Goal: Task Accomplishment & Management: Manage account settings

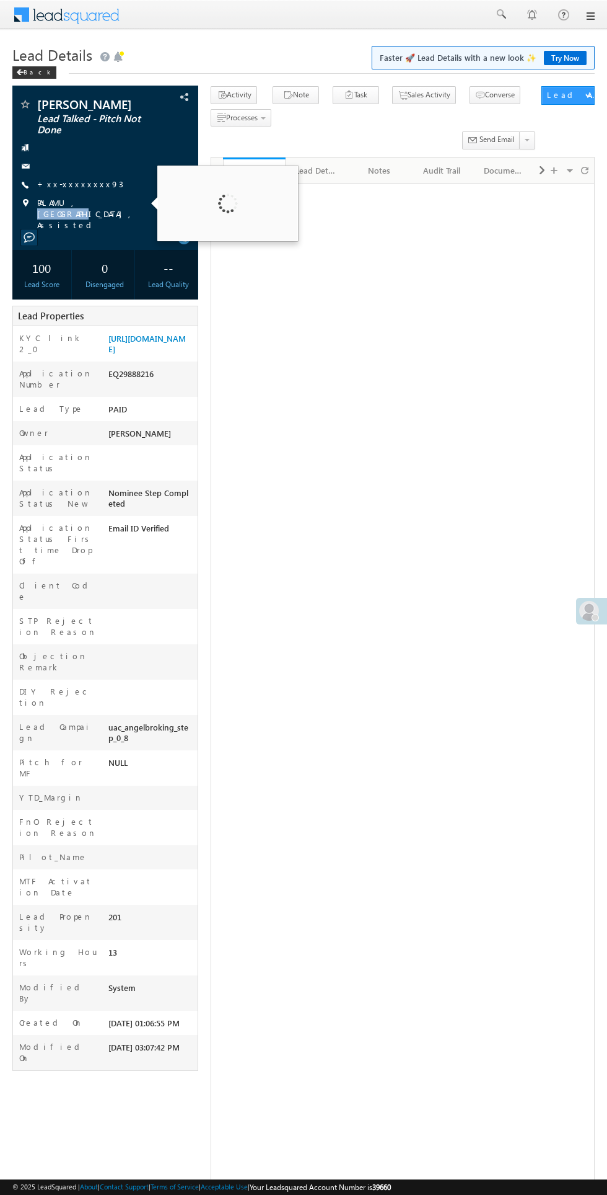
click at [79, 203] on span "PALAMU, JHARKHAND, Assisted" at bounding box center [111, 213] width 148 height 33
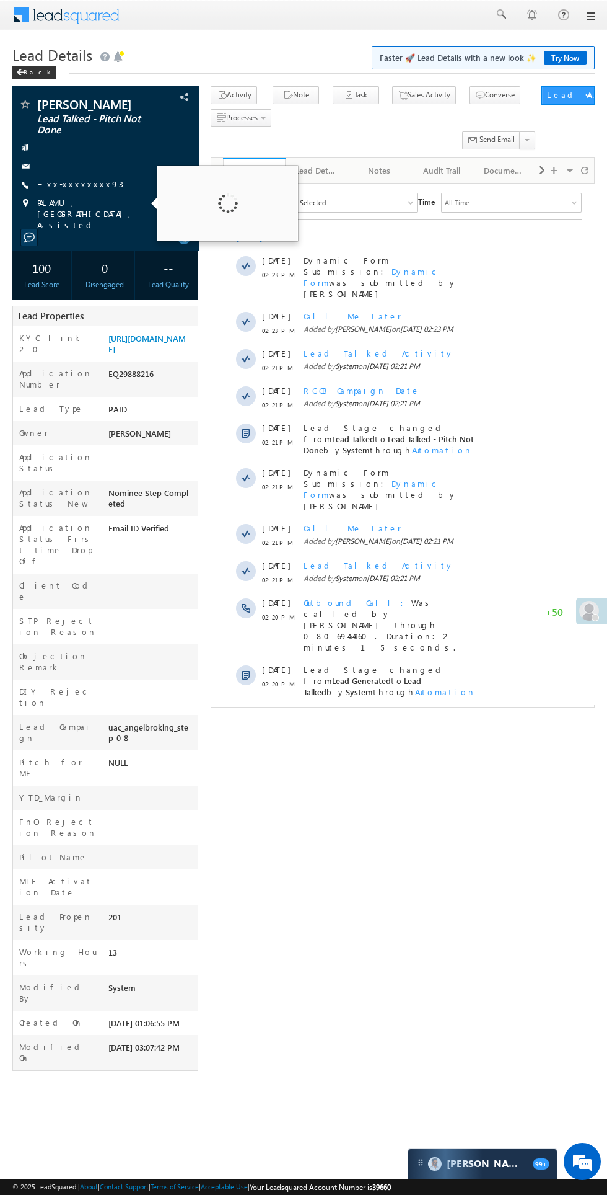
click at [305, 771] on div "Pintu Kumar Lead Talked - Pitch Not Done" at bounding box center [303, 581] width 583 height 991
click at [101, 166] on div at bounding box center [106, 166] width 174 height 12
click at [125, 153] on div at bounding box center [106, 147] width 174 height 12
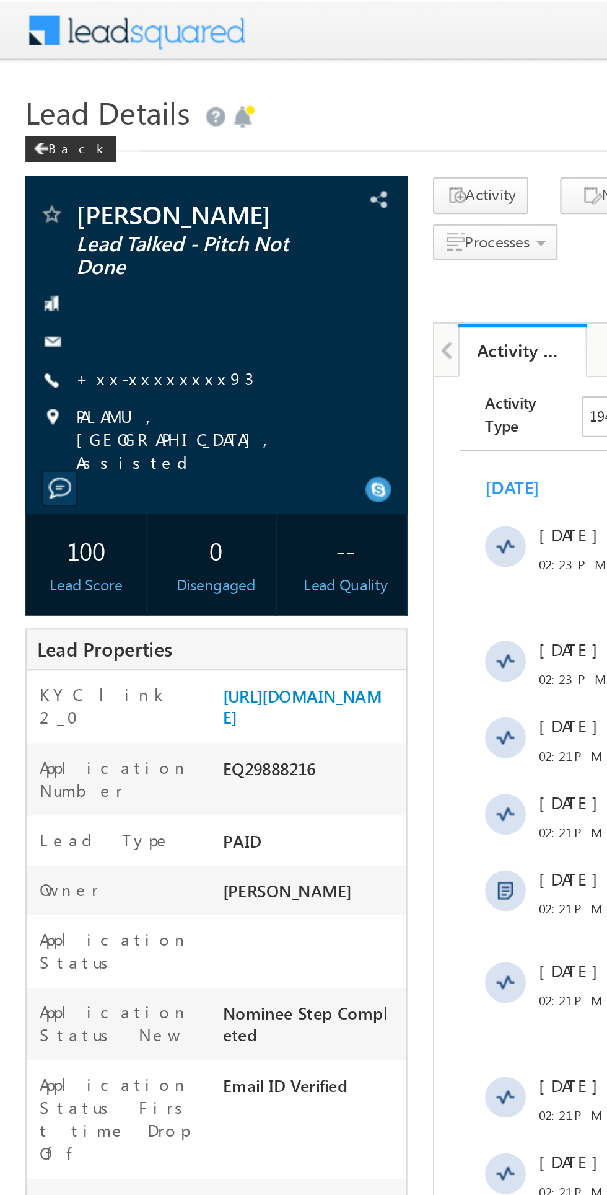
click at [74, 180] on link "+xx-xxxxxxxx93" at bounding box center [80, 184] width 86 height 11
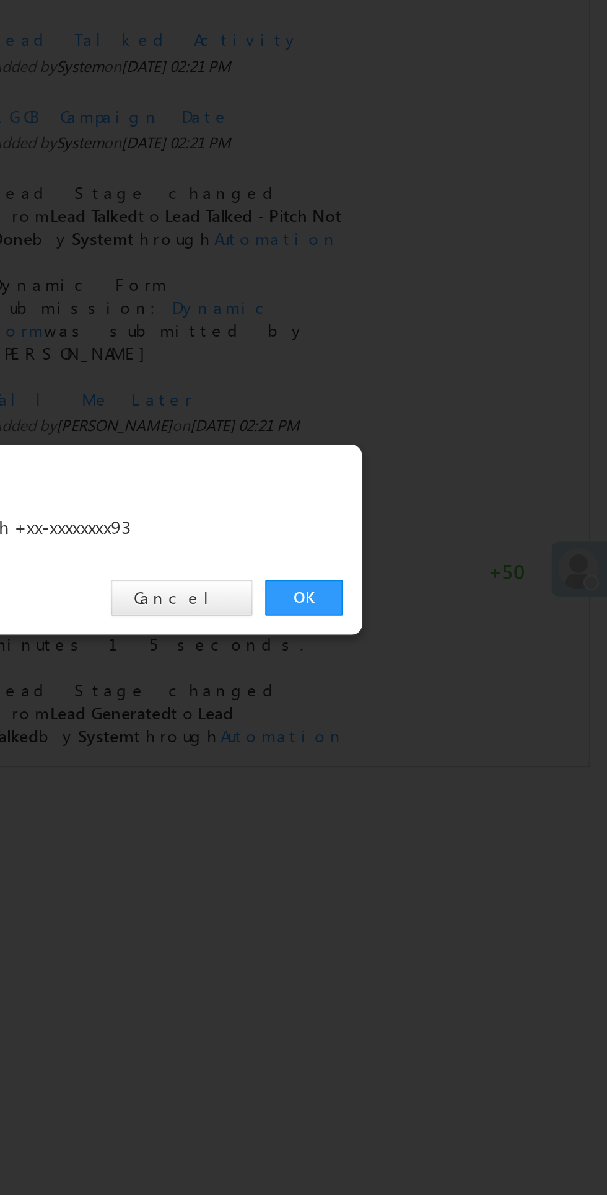
click at [451, 630] on link "OK" at bounding box center [456, 624] width 38 height 17
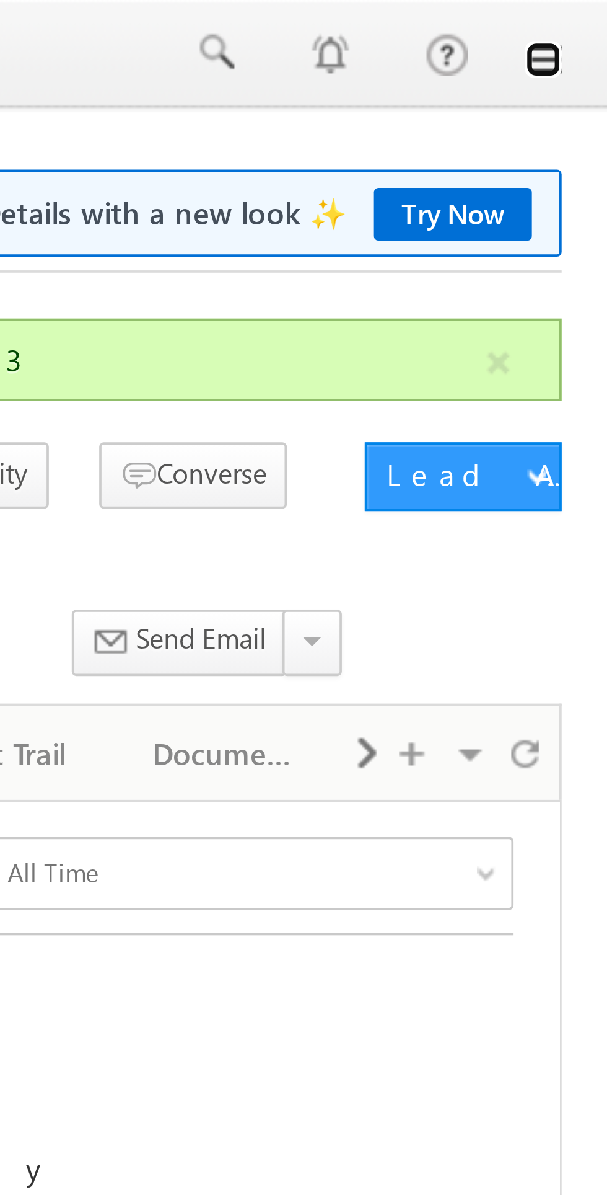
click at [593, 17] on link at bounding box center [590, 16] width 10 height 10
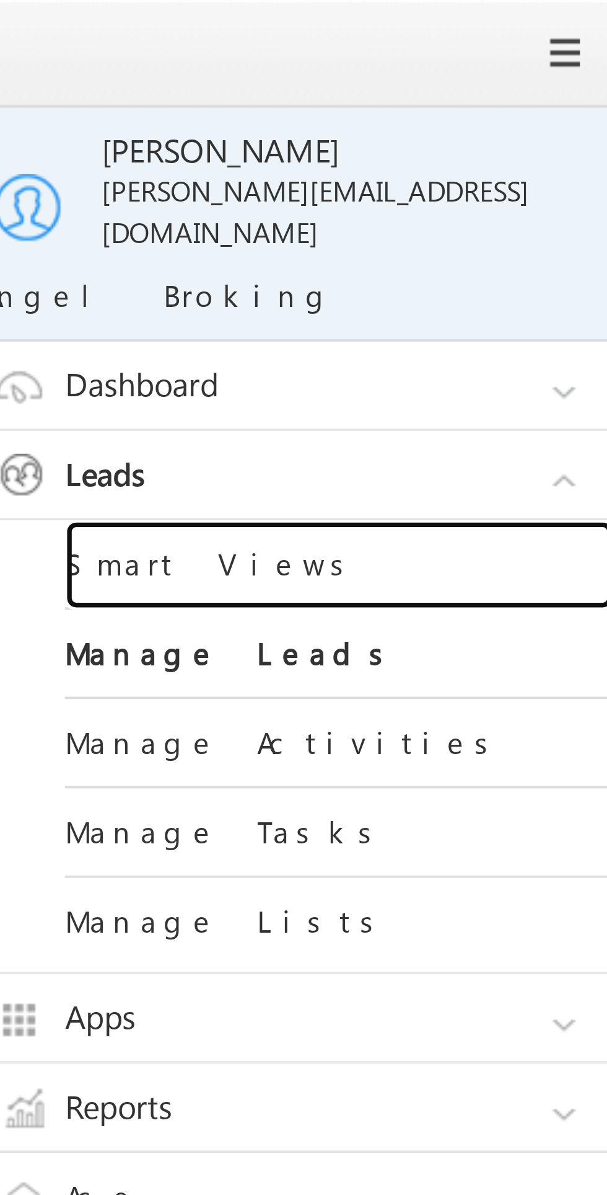
click at [508, 146] on link "Smart Views" at bounding box center [535, 153] width 149 height 24
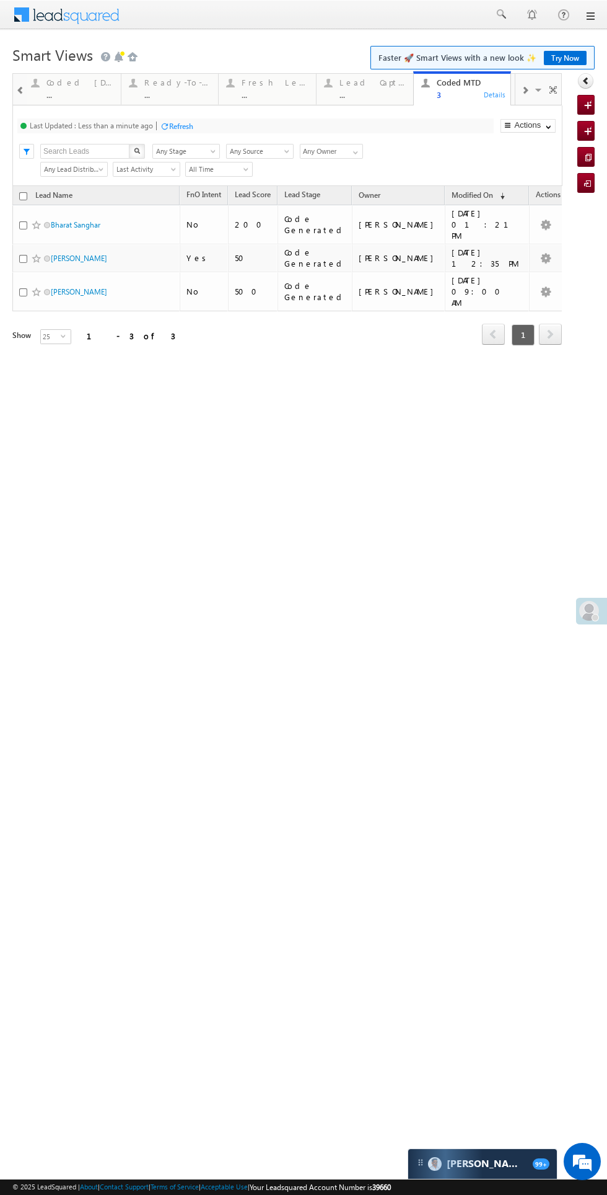
click at [22, 410] on html "Menu Bikash Das bikas h.das @ange lbrok ing.c om" at bounding box center [303, 205] width 607 height 410
click at [273, 91] on div "..." at bounding box center [275, 94] width 67 height 9
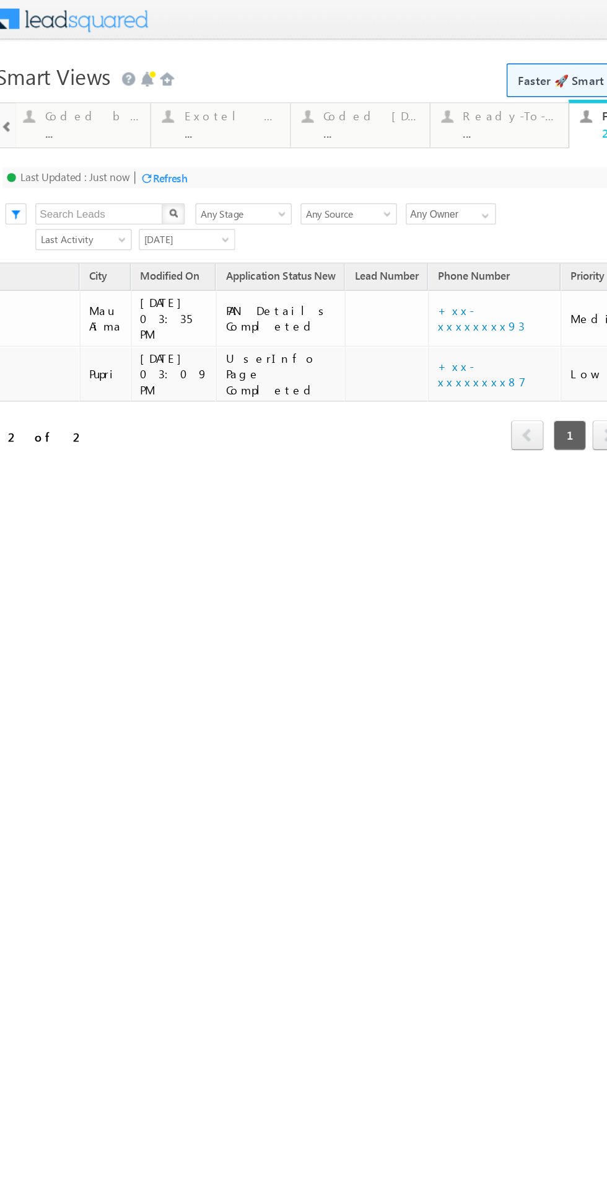
scroll to position [0, 109]
click at [332, 218] on link "+xx-xxxxxxxx93" at bounding box center [330, 222] width 61 height 22
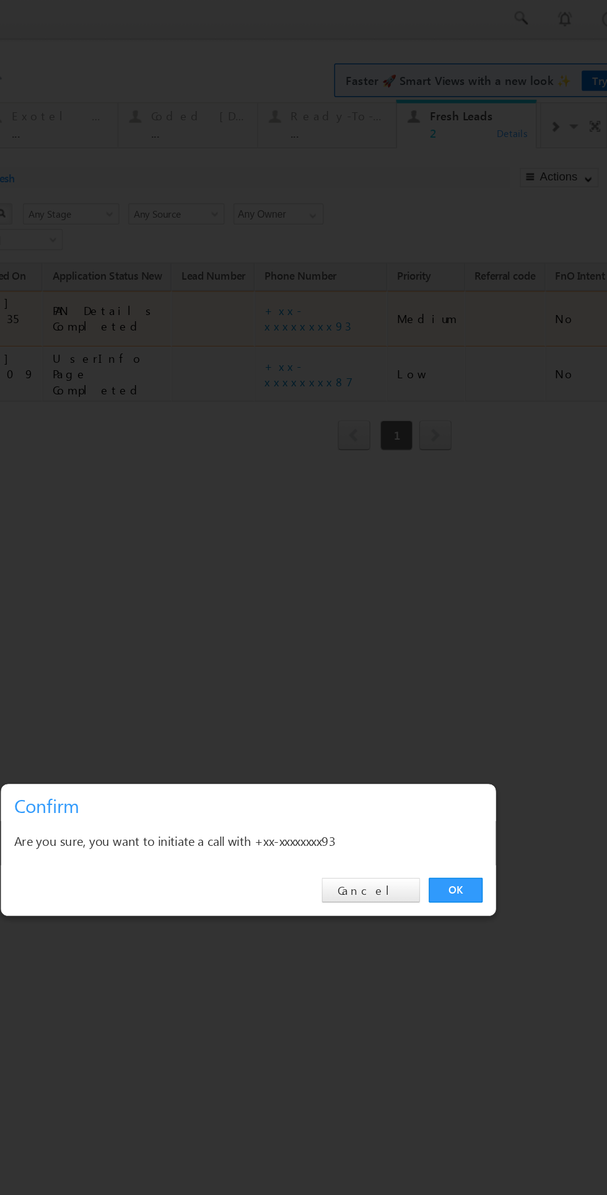
click at [270, 625] on link "OK" at bounding box center [261, 622] width 38 height 17
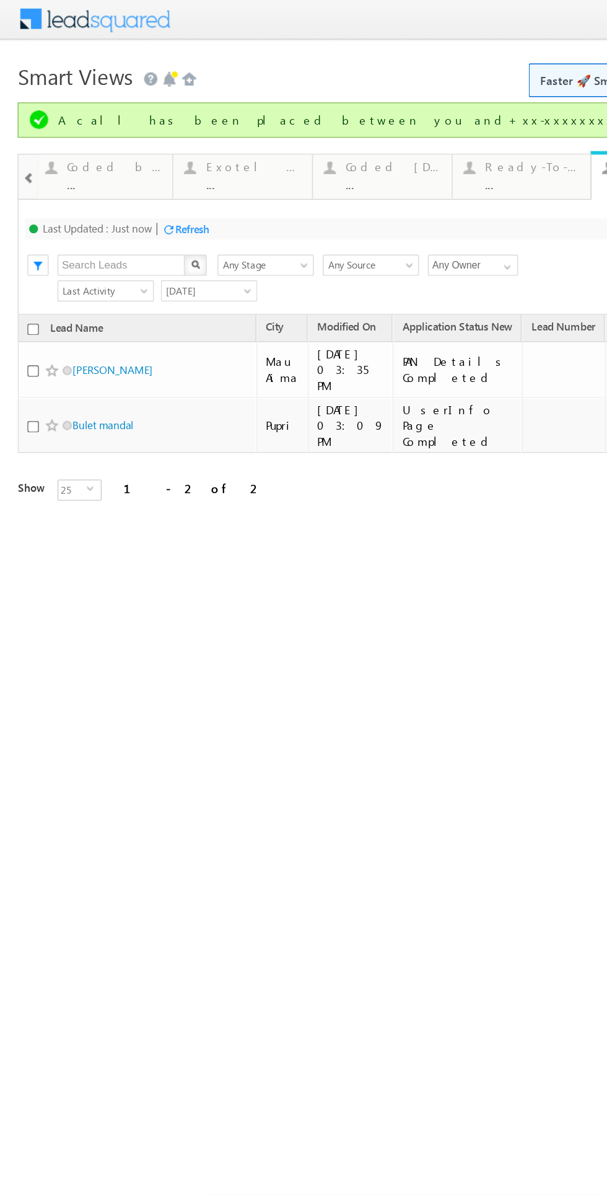
scroll to position [0, 0]
click at [90, 254] on link "Najim Husain" at bounding box center [79, 258] width 56 height 9
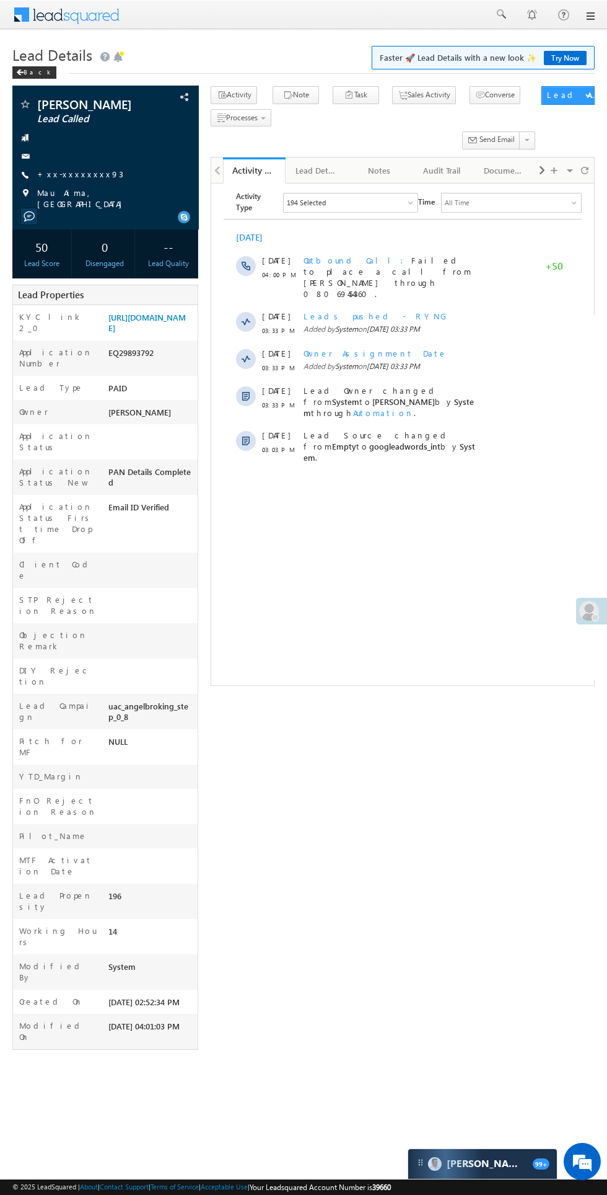
click at [97, 159] on div at bounding box center [106, 156] width 174 height 12
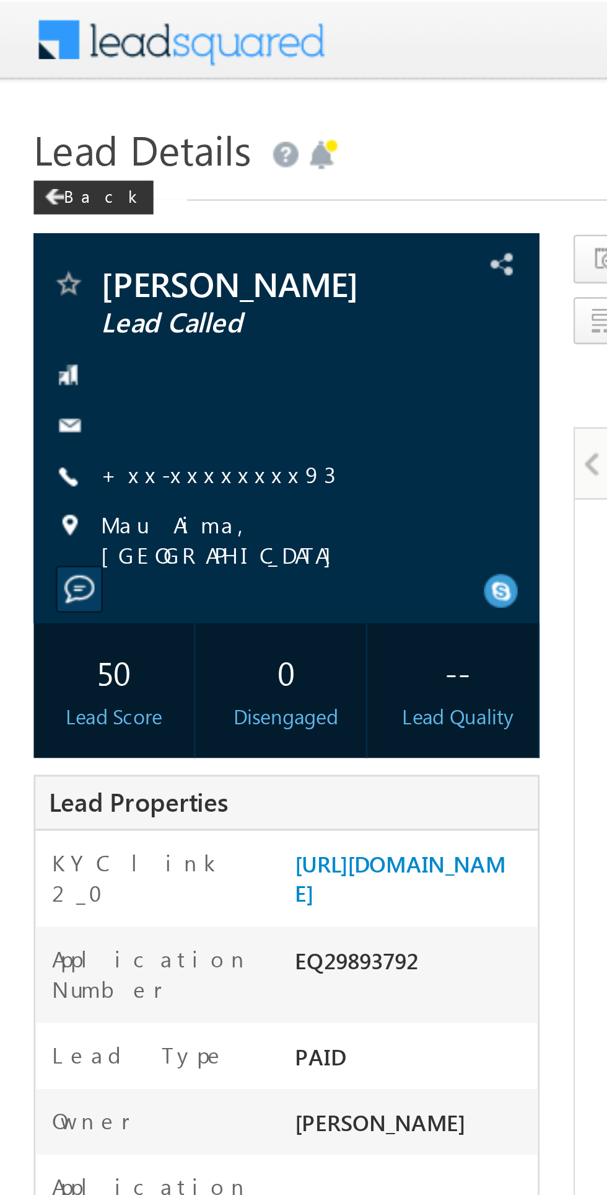
click at [77, 175] on link "+xx-xxxxxxxx93" at bounding box center [80, 174] width 86 height 11
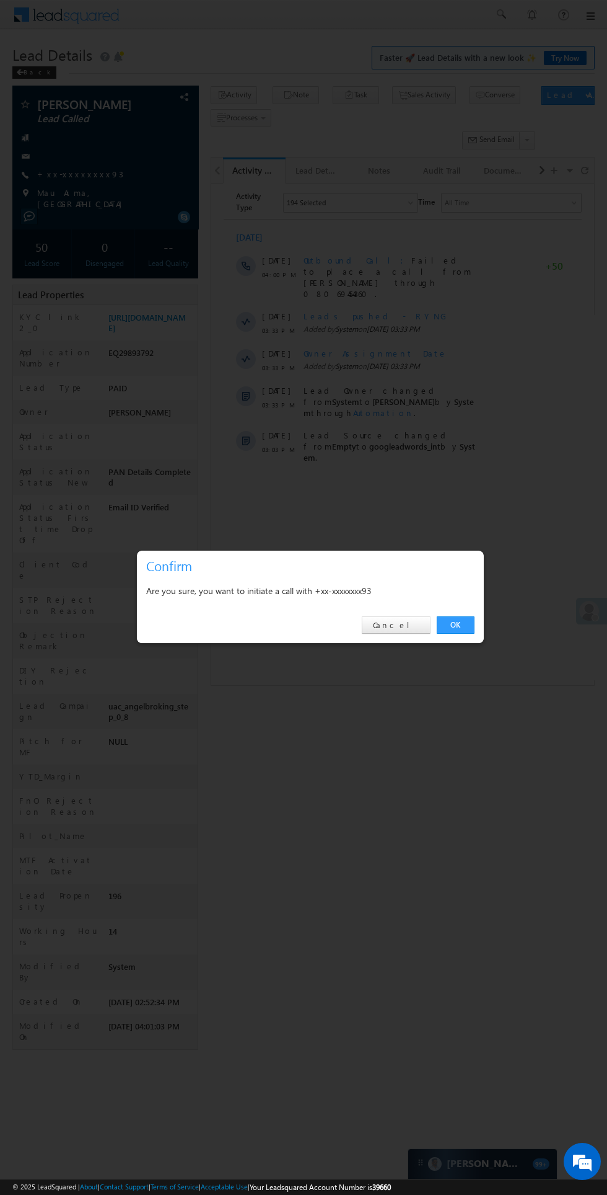
click at [461, 627] on link "OK" at bounding box center [456, 624] width 38 height 17
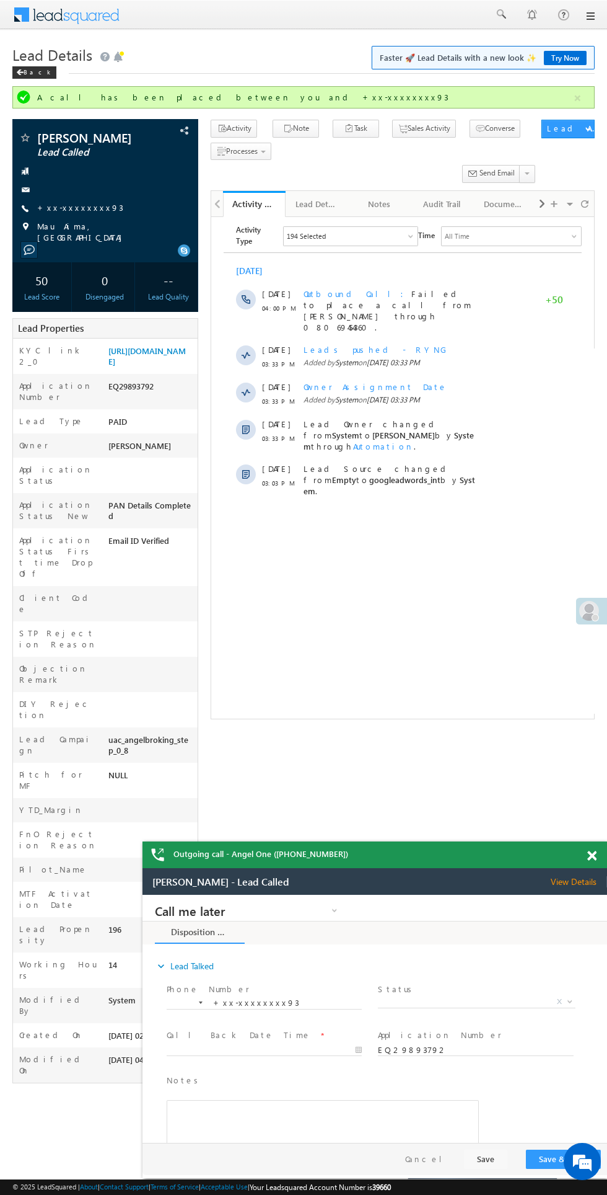
click at [461, 996] on span "X" at bounding box center [476, 1002] width 197 height 12
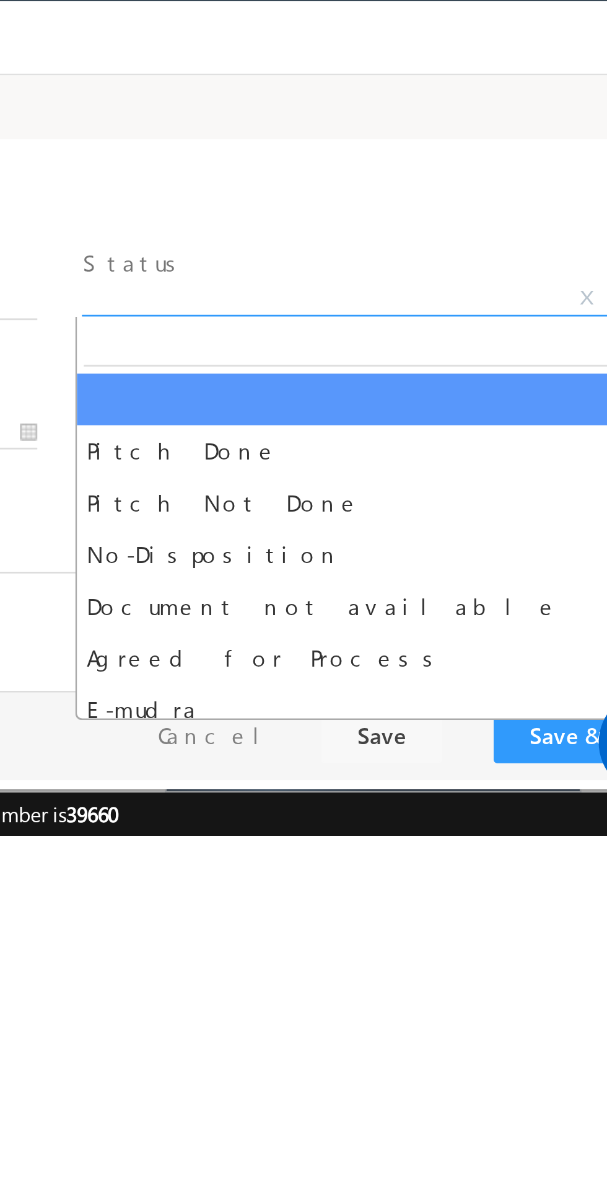
select select "Pitch Not Done"
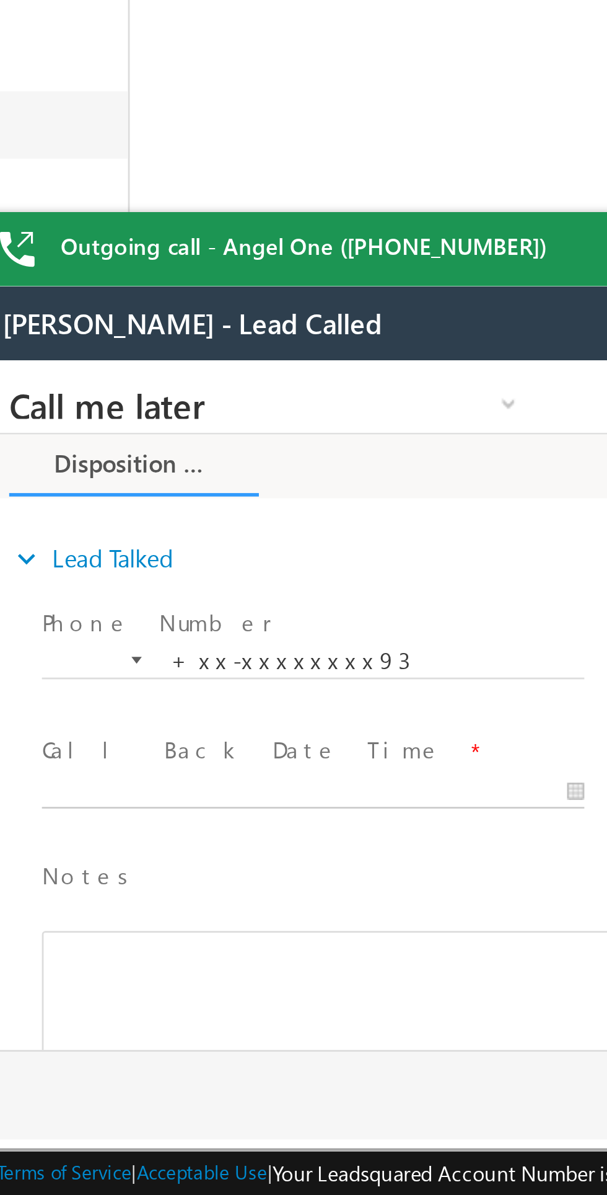
click at [82, 516] on body "Call me later Cross Sell Customer Drop-off reasons Language Barrier Not Interes…" at bounding box center [207, 484] width 465 height 248
type input "10/02/25 4:01 PM"
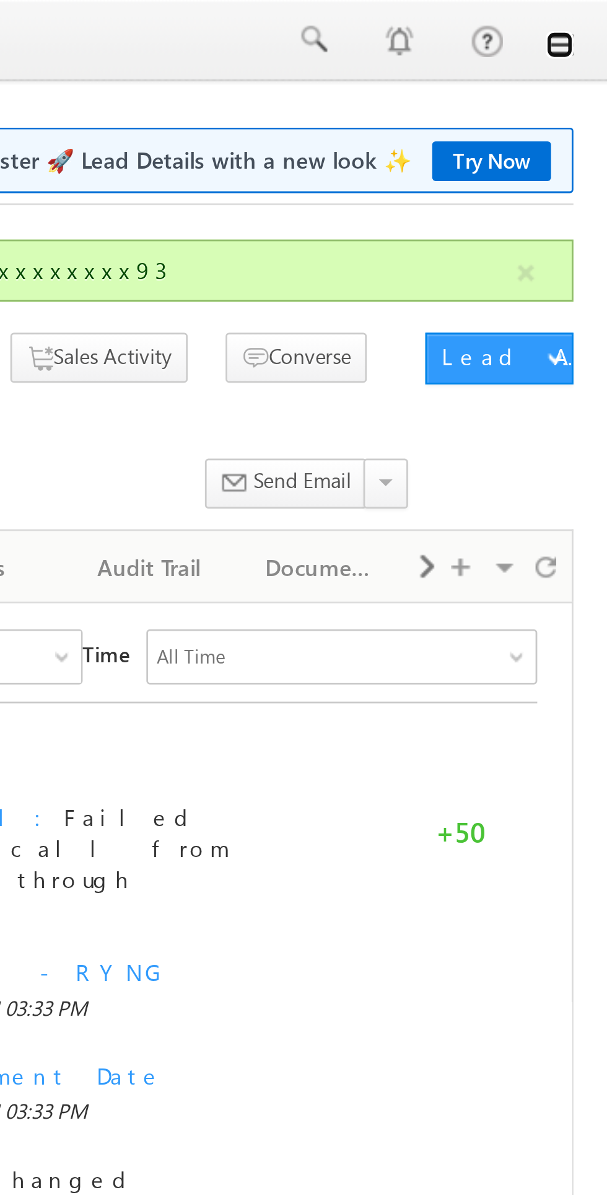
click at [592, 17] on link at bounding box center [590, 16] width 10 height 10
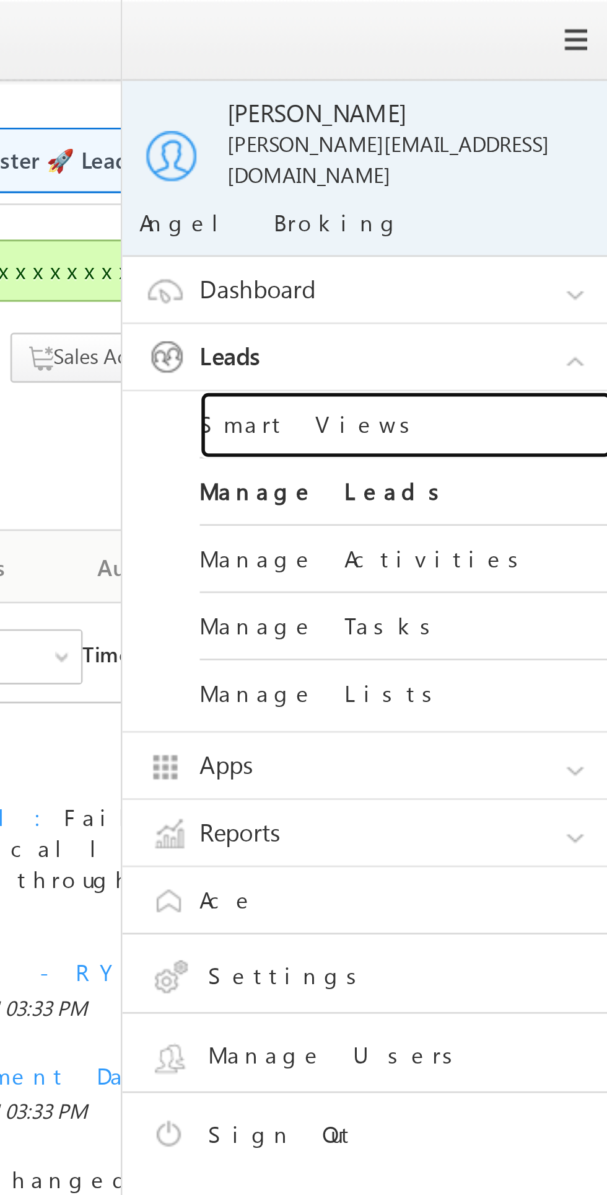
click at [511, 141] on link "Smart Views" at bounding box center [535, 153] width 149 height 24
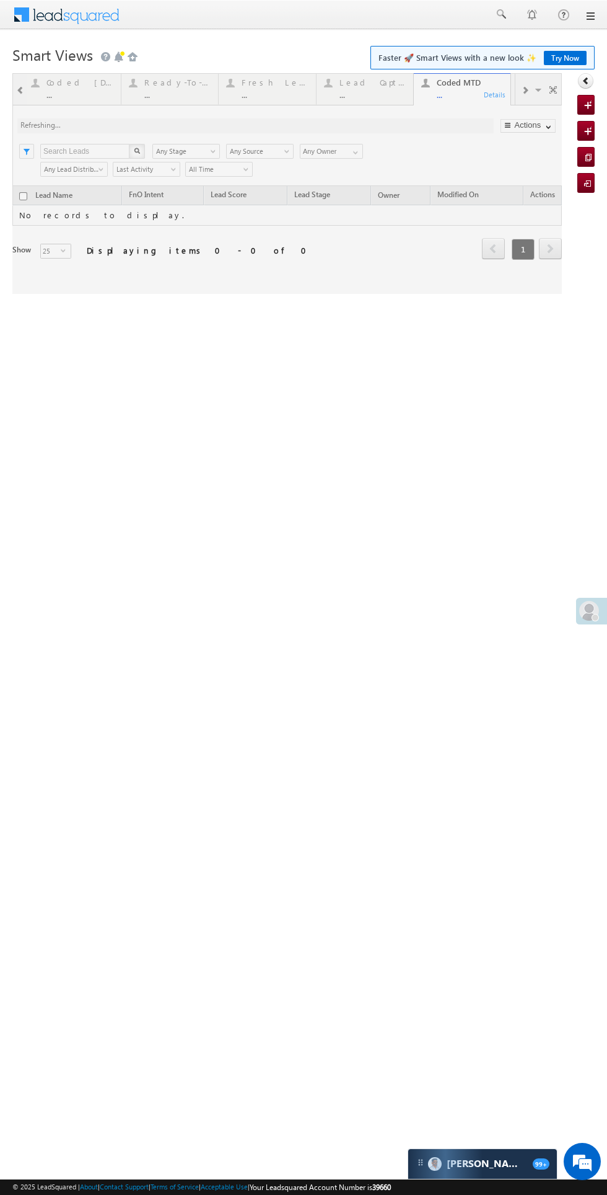
click at [273, 82] on div at bounding box center [287, 183] width 550 height 221
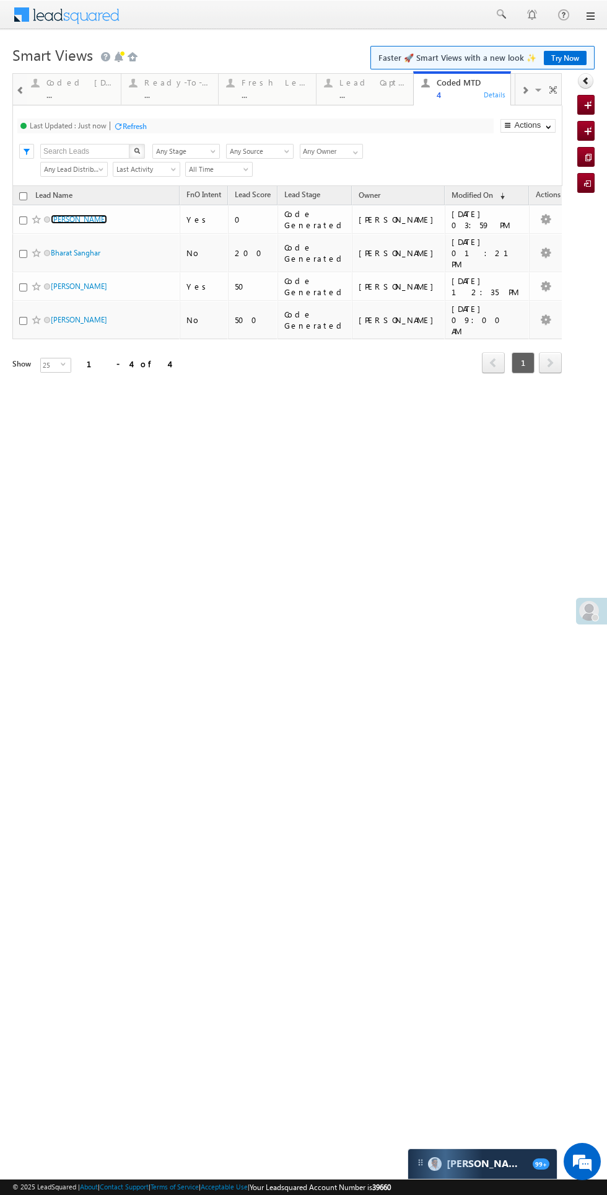
click at [69, 219] on link "Runa Laila" at bounding box center [79, 218] width 56 height 9
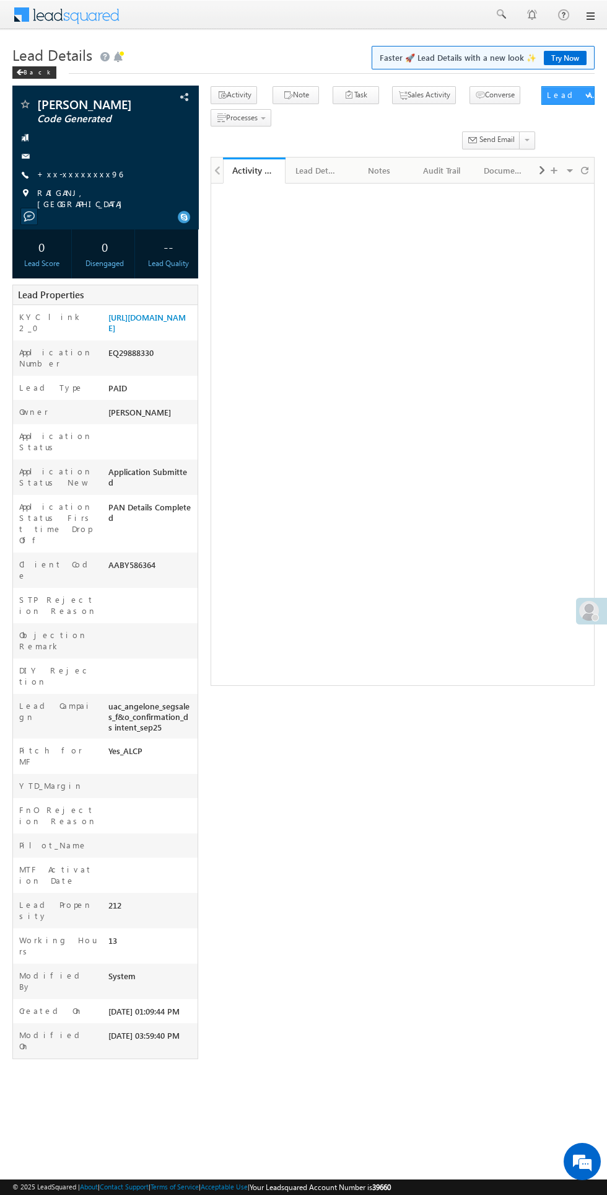
click at [89, 177] on link "+xx-xxxxxxxx96" at bounding box center [80, 174] width 86 height 11
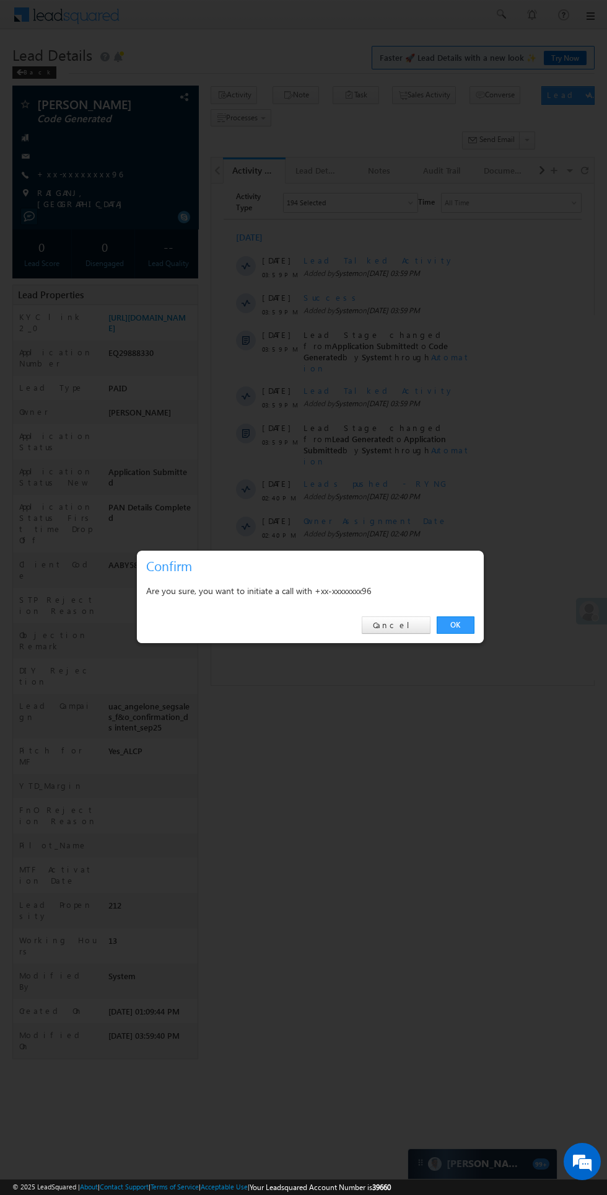
click at [456, 625] on link "OK" at bounding box center [456, 624] width 38 height 17
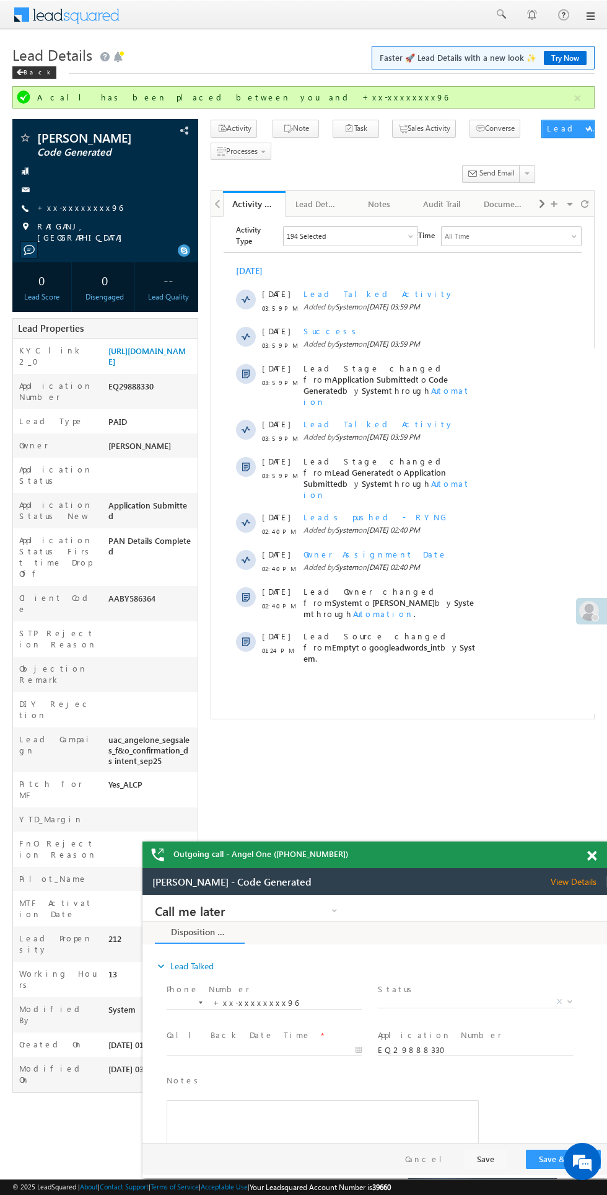
click at [480, 1002] on span "X" at bounding box center [476, 1002] width 197 height 12
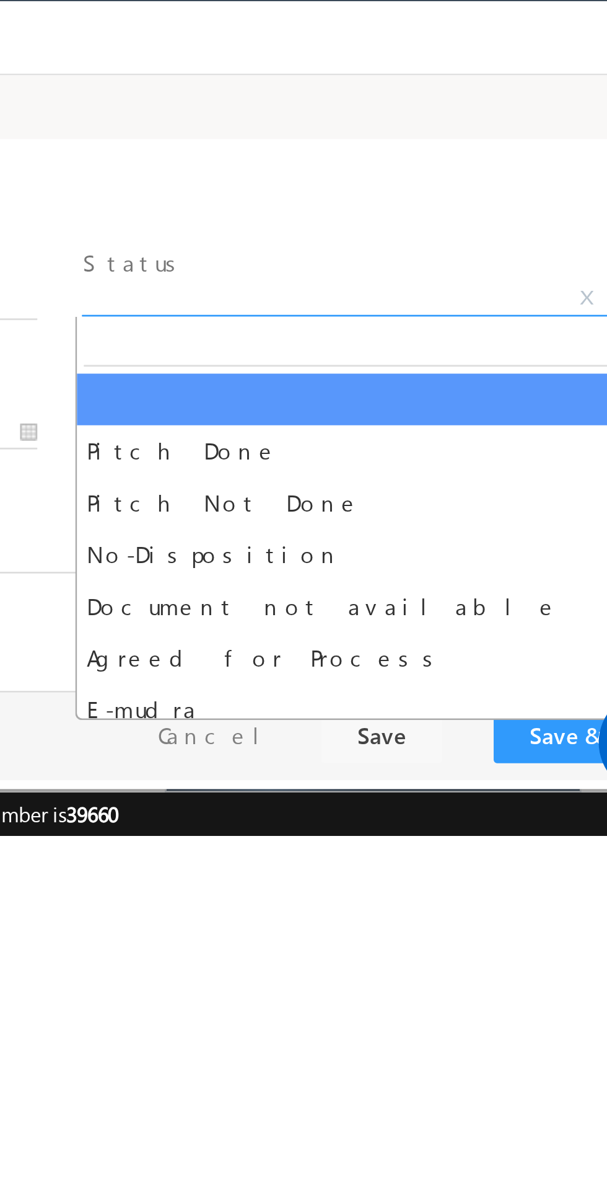
select select "Pitch Not Done"
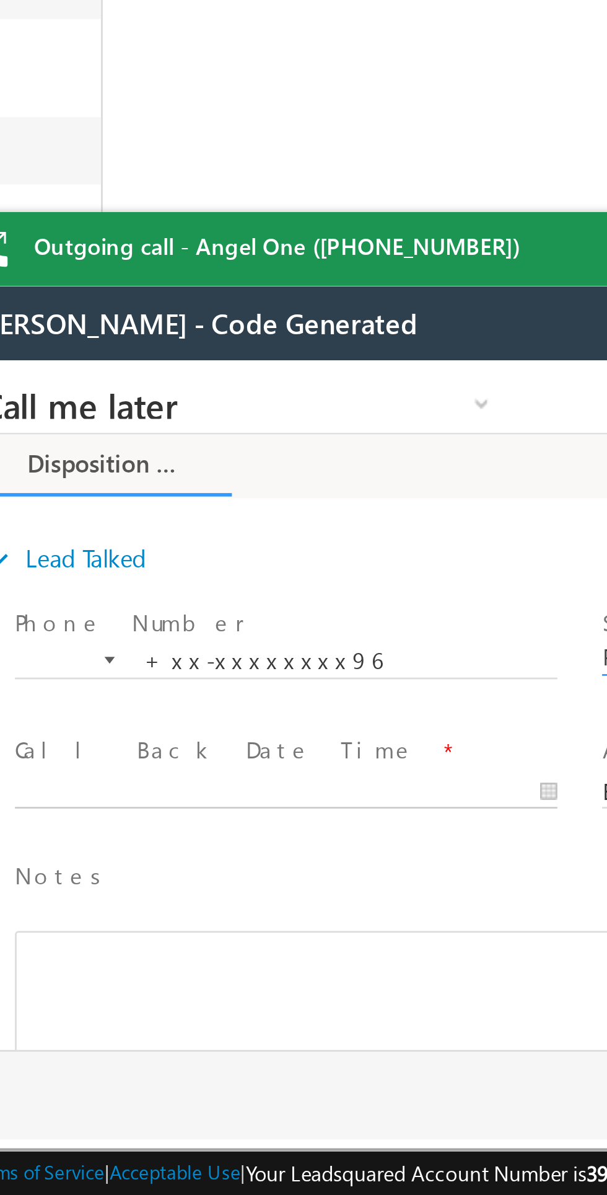
click at [66, 511] on body "Call me later Cross Sell Customer Drop-off reasons Language Barrier Not Interes…" at bounding box center [180, 484] width 465 height 248
type input "10/02/25 4:03 PM"
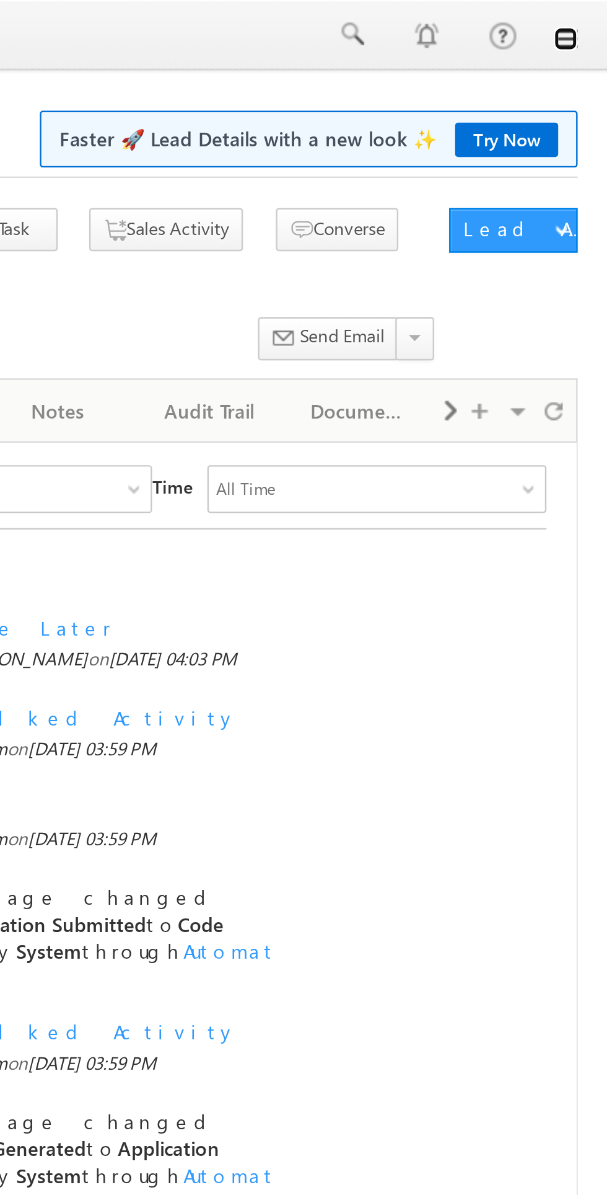
click at [594, 20] on link at bounding box center [590, 16] width 10 height 10
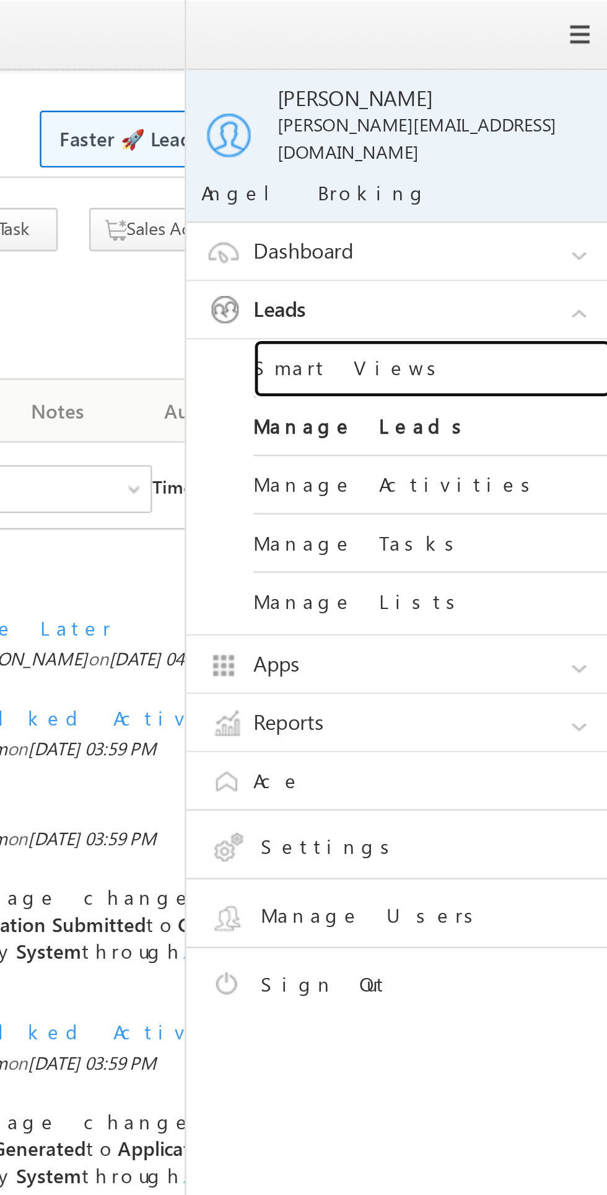
click at [503, 143] on link "Smart Views" at bounding box center [535, 153] width 149 height 24
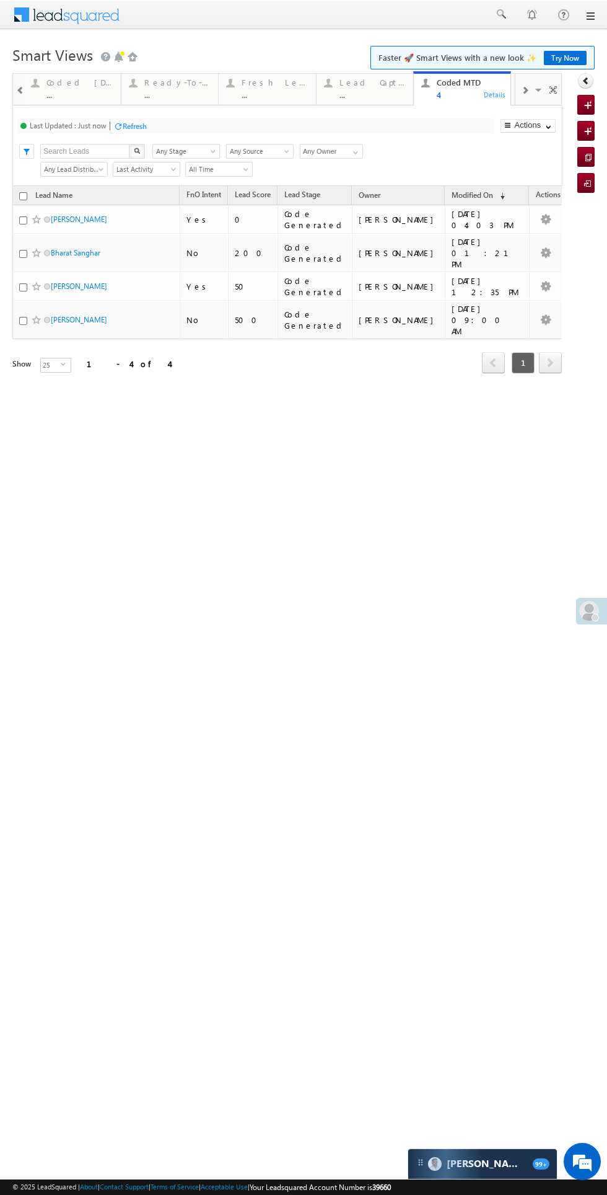
click at [278, 92] on div "..." at bounding box center [275, 94] width 67 height 9
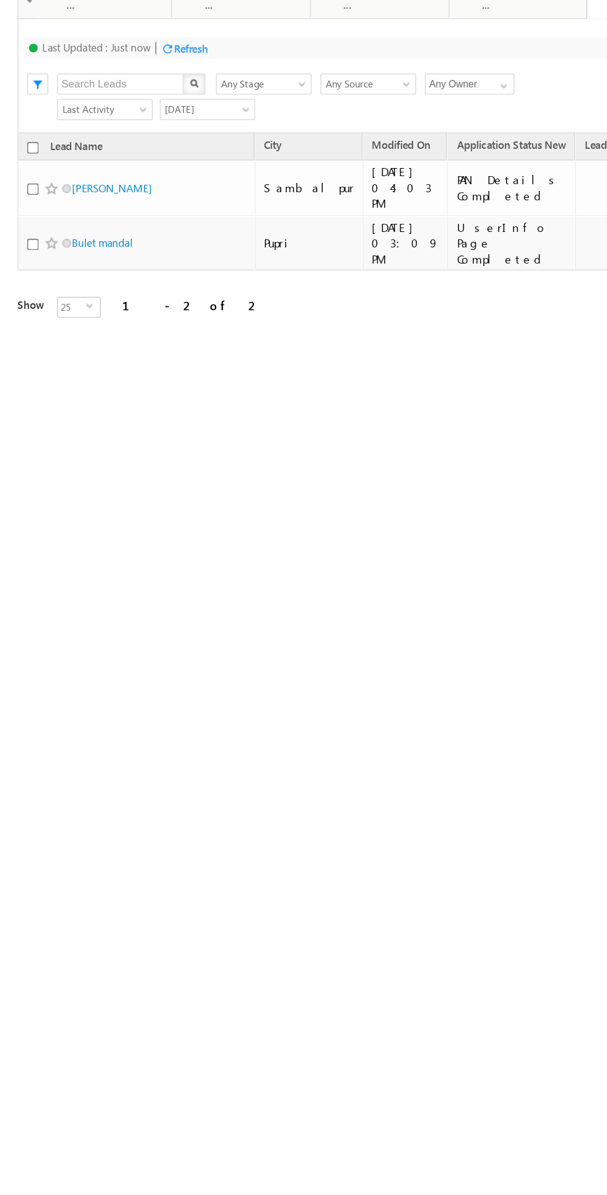
click at [316, 102] on td "PAN Details Completed" at bounding box center [361, 94] width 91 height 39
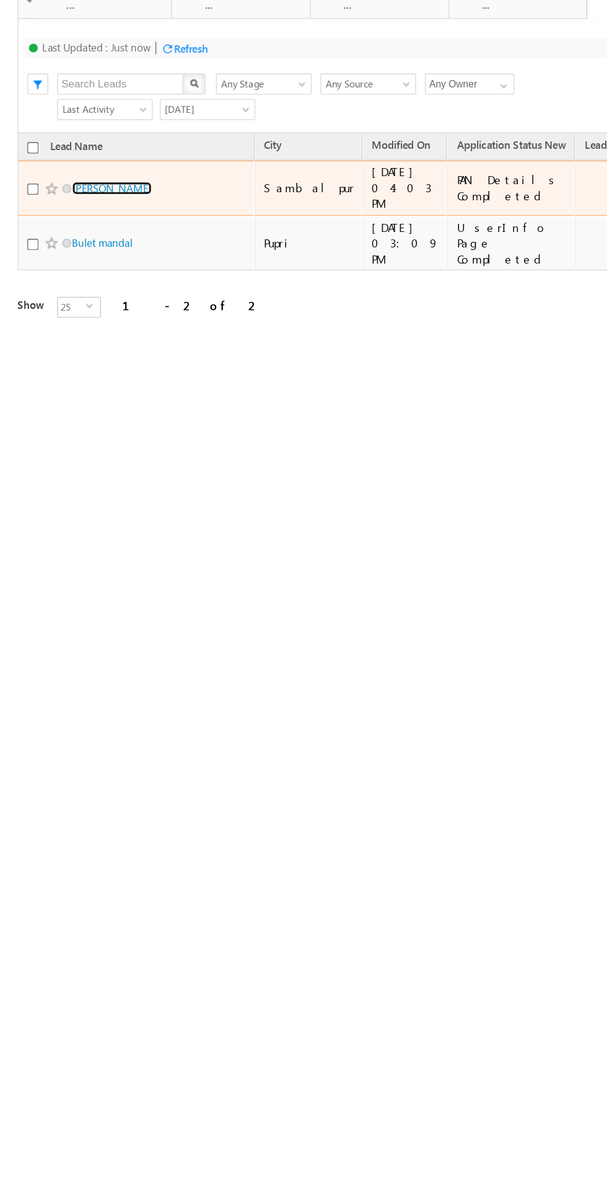
click at [82, 90] on link "[PERSON_NAME]" at bounding box center [79, 94] width 56 height 9
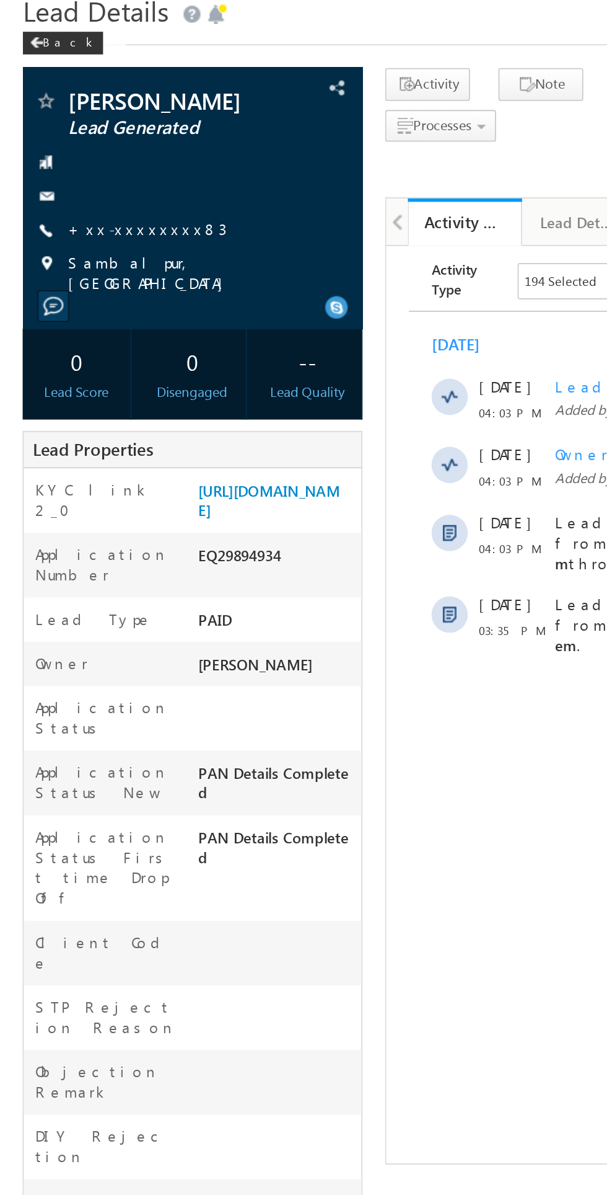
click at [85, 172] on link "+xx-xxxxxxxx83" at bounding box center [80, 174] width 87 height 11
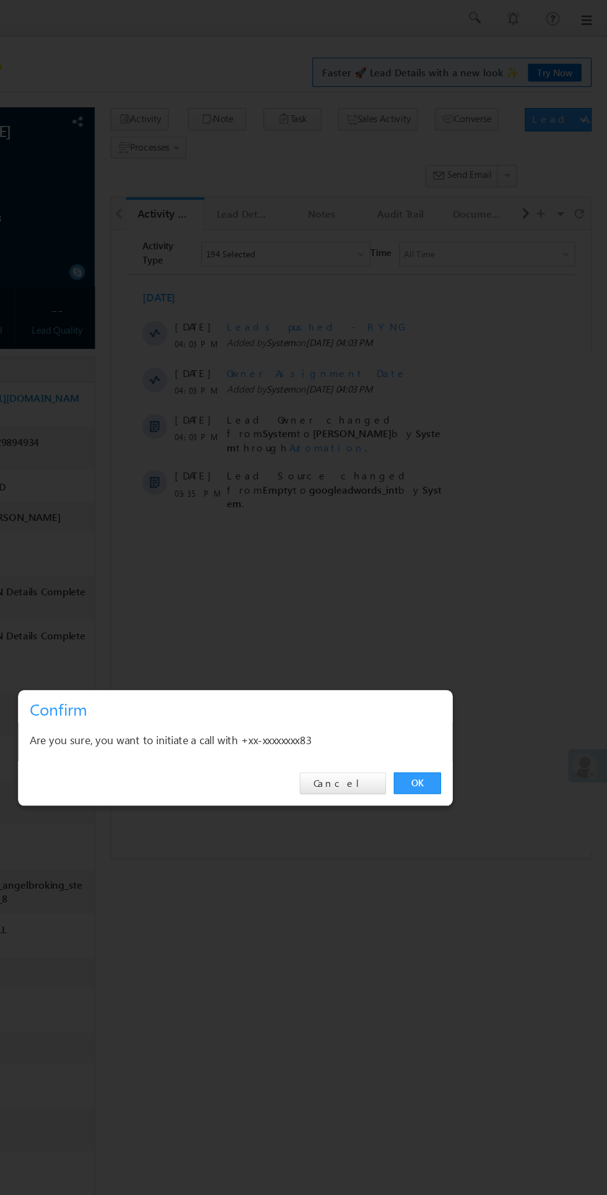
click at [456, 625] on link "OK" at bounding box center [456, 624] width 38 height 17
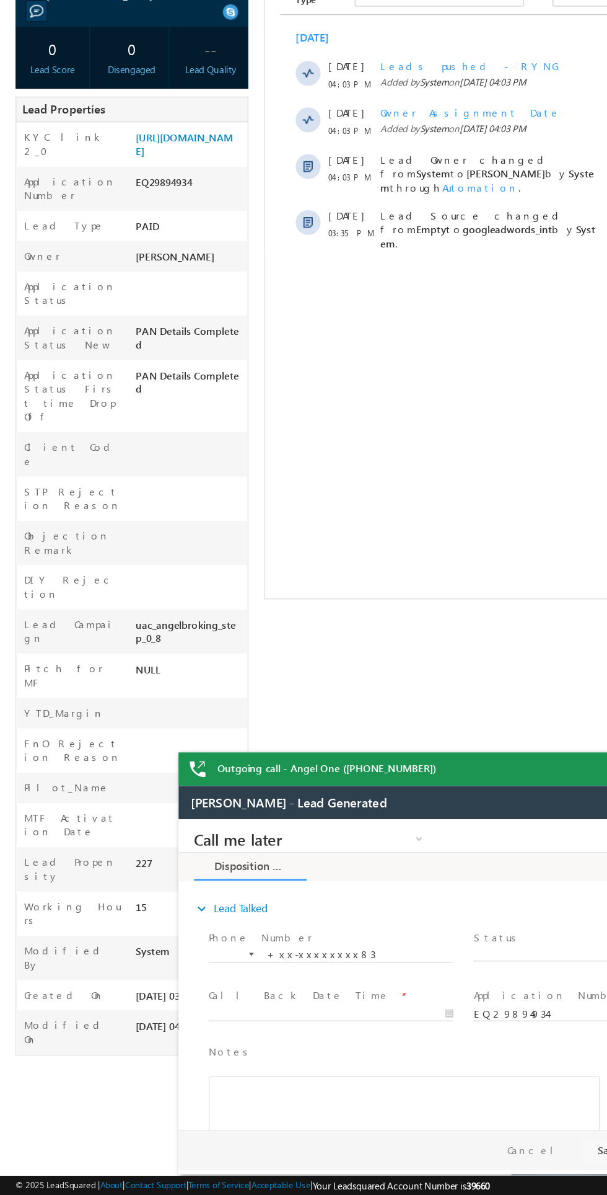
click at [470, 930] on span "X" at bounding box center [512, 926] width 197 height 12
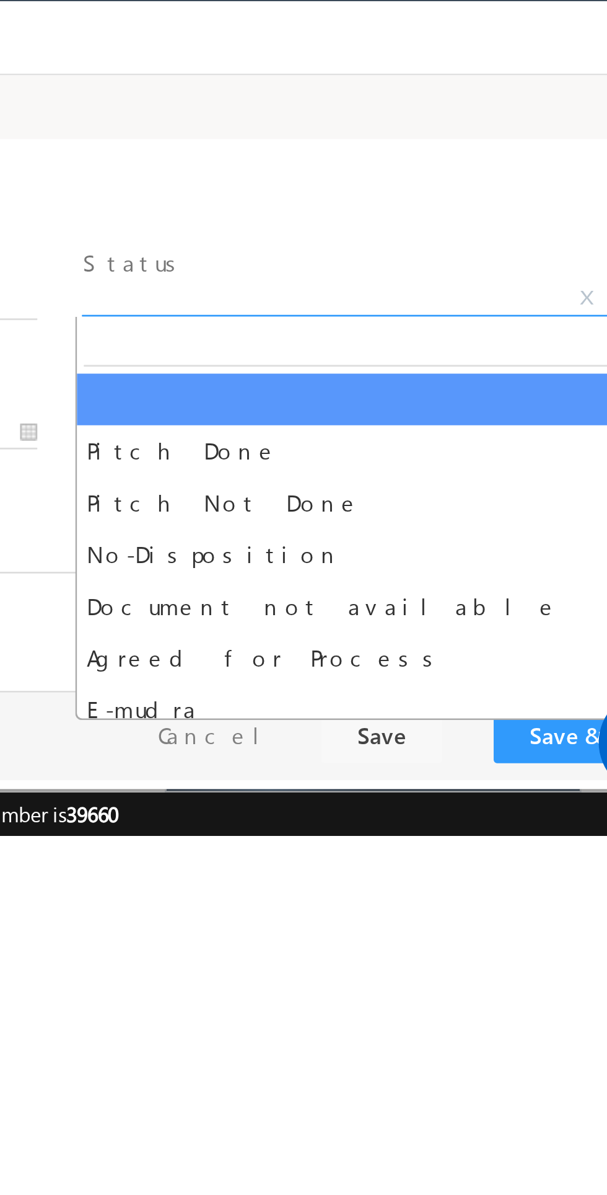
select select "Pitch Not Done"
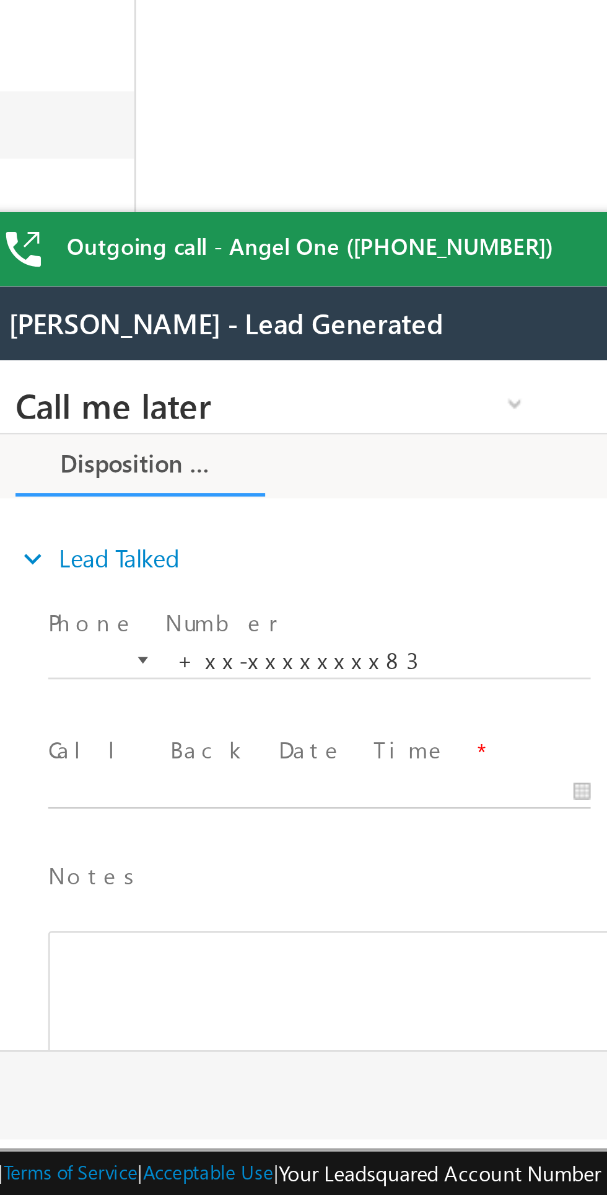
click at [94, 518] on body "Call me later Cross Sell Customer Drop-off reasons Language Barrier Not Interes…" at bounding box center [213, 484] width 465 height 248
type input "10/02/25 4:07 PM"
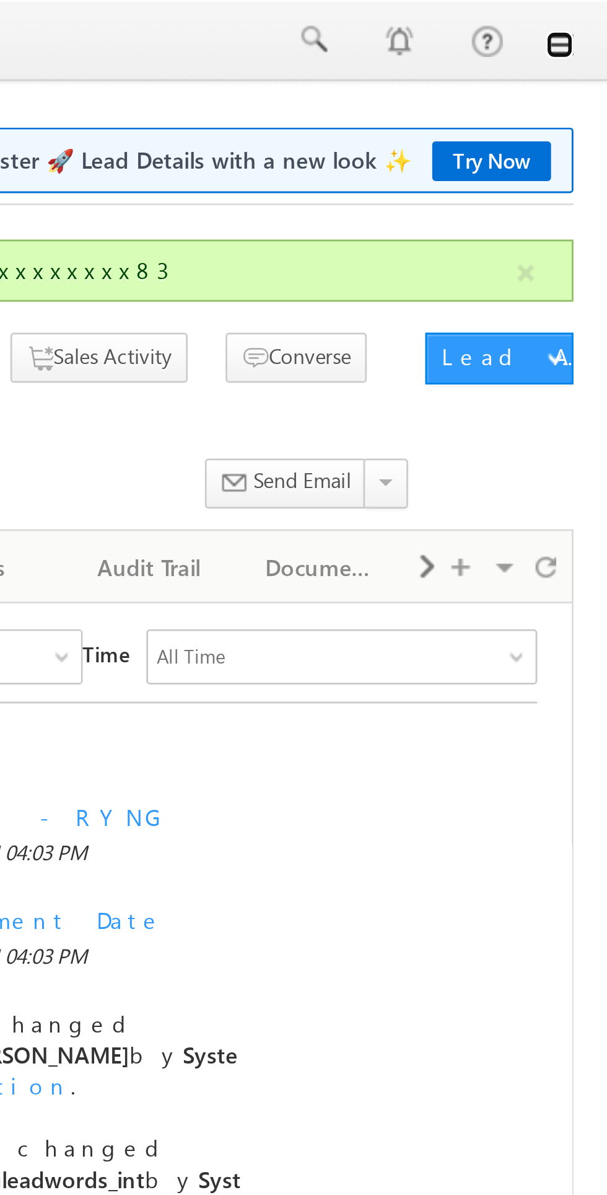
click at [593, 19] on link at bounding box center [590, 16] width 10 height 10
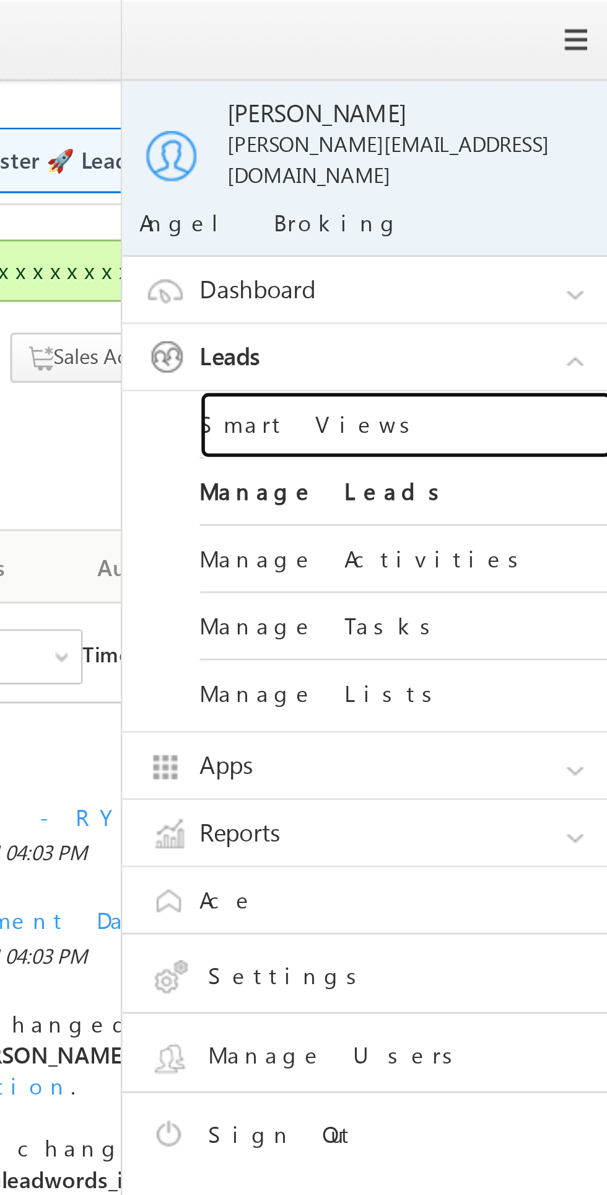
click at [498, 149] on link "Smart Views" at bounding box center [535, 153] width 149 height 24
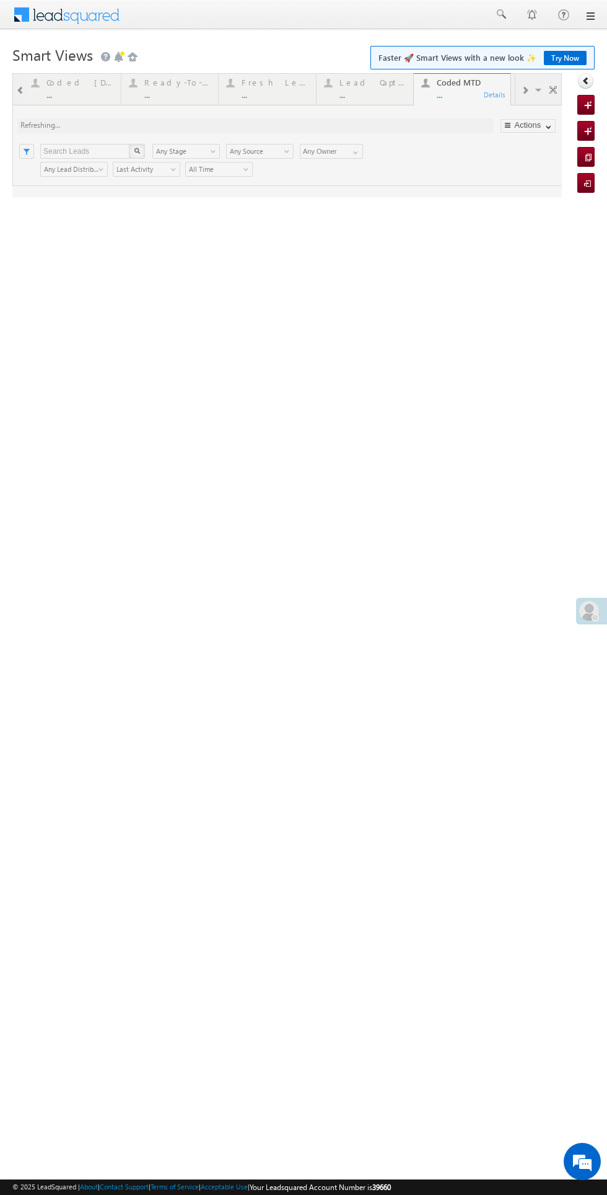
click at [273, 84] on div at bounding box center [287, 135] width 550 height 124
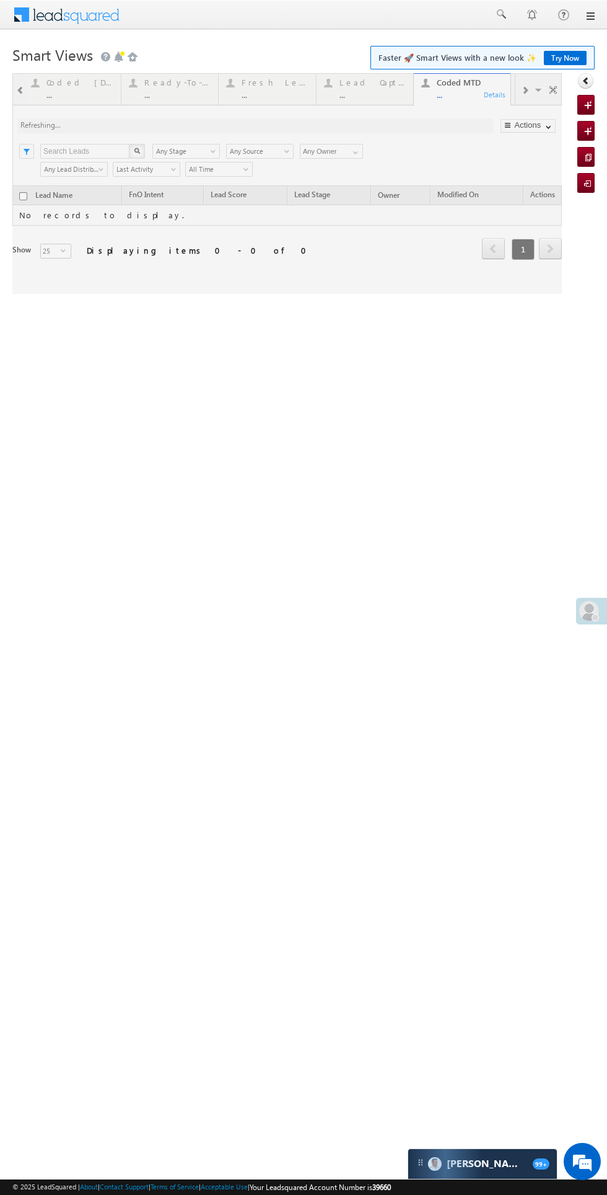
click at [273, 84] on div at bounding box center [287, 183] width 550 height 221
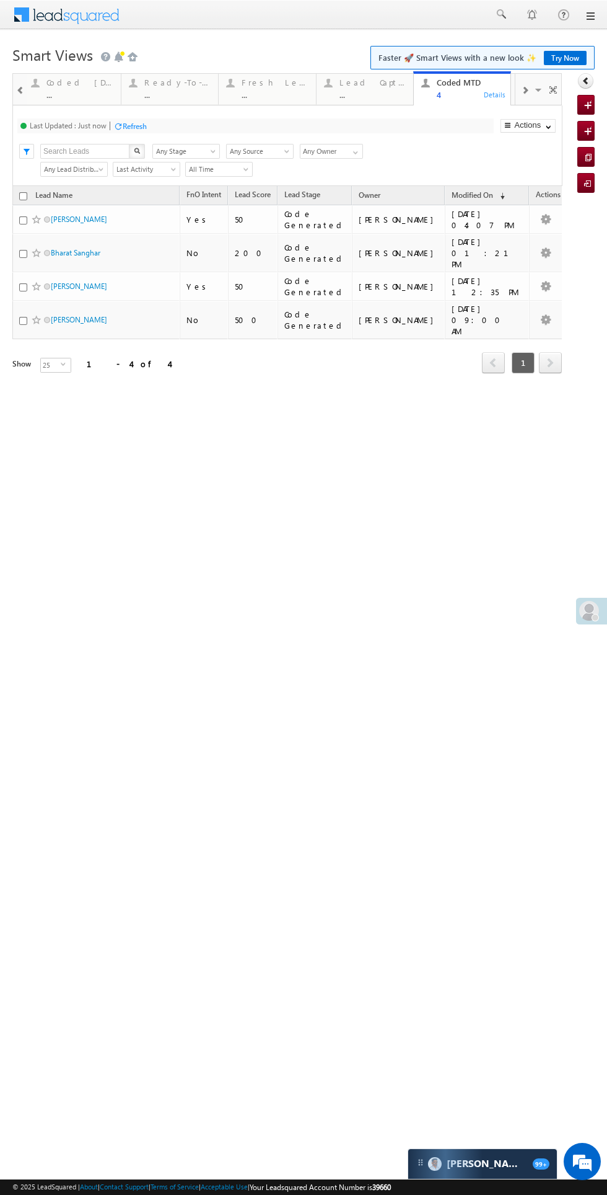
click at [283, 97] on div "..." at bounding box center [275, 94] width 67 height 9
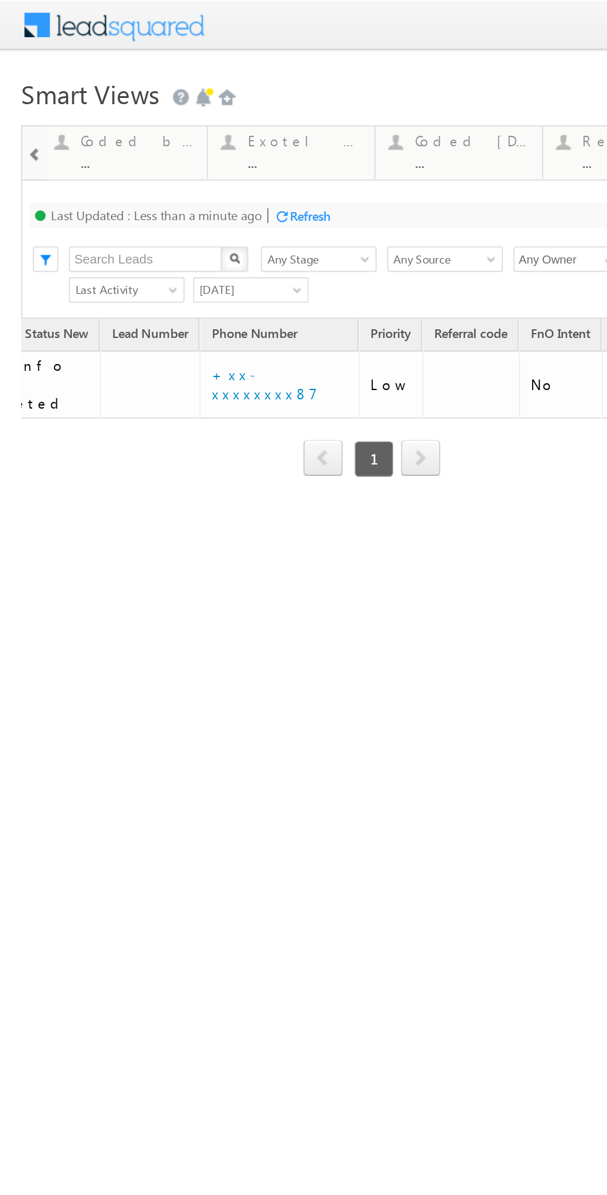
scroll to position [0, 304]
click at [163, 223] on link "+xx-xxxxxxxx87" at bounding box center [155, 224] width 62 height 22
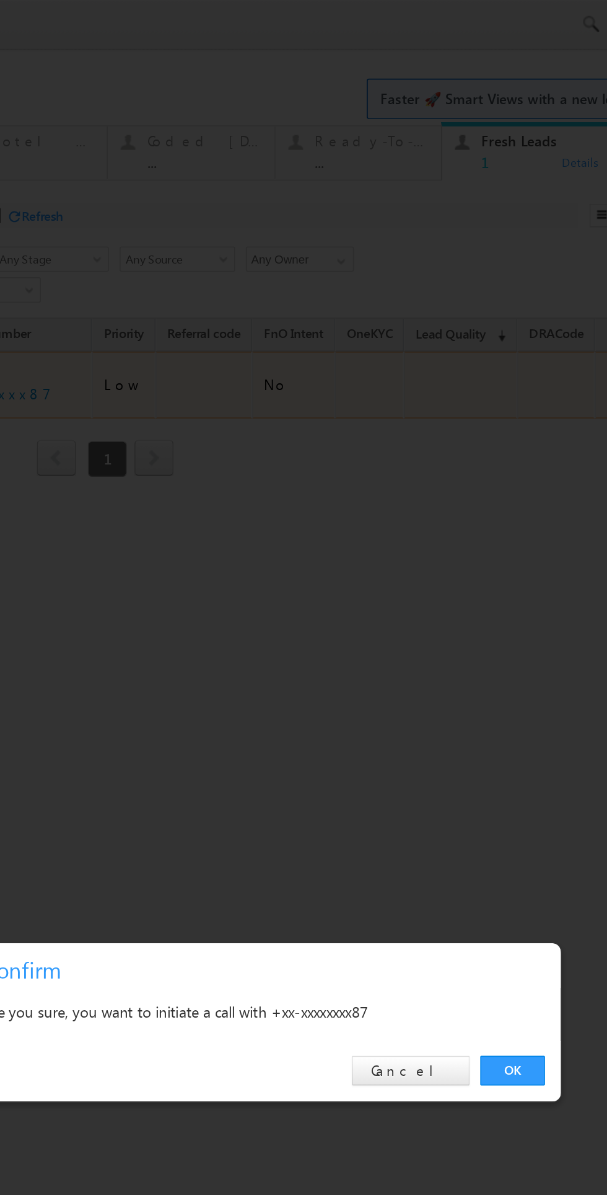
click at [190, 623] on link "OK" at bounding box center [188, 624] width 38 height 17
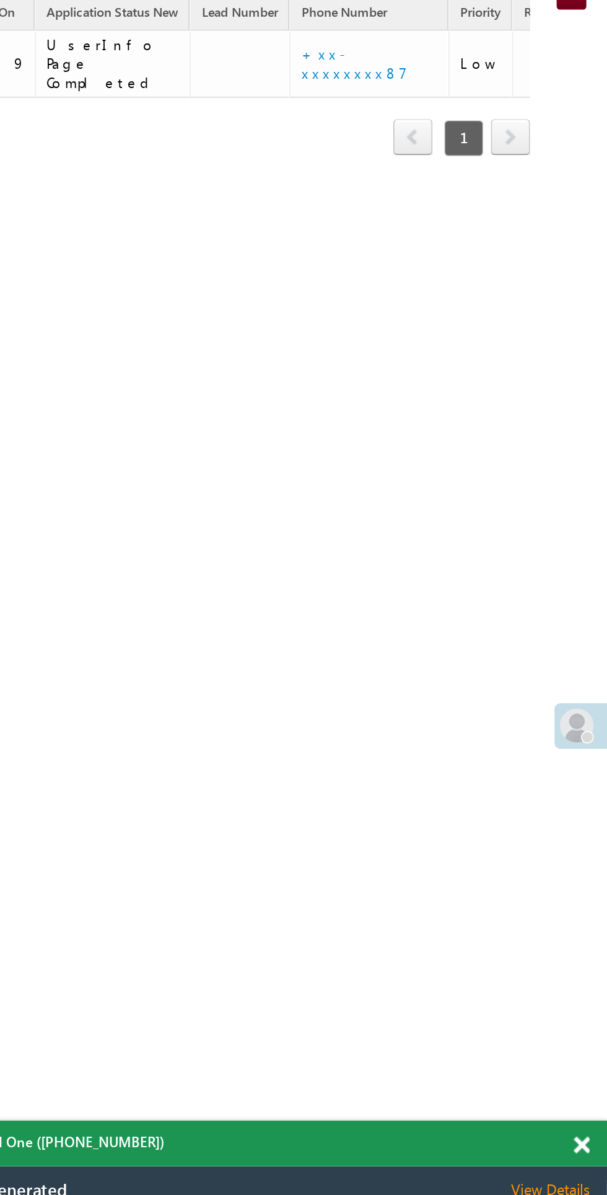
scroll to position [0, 0]
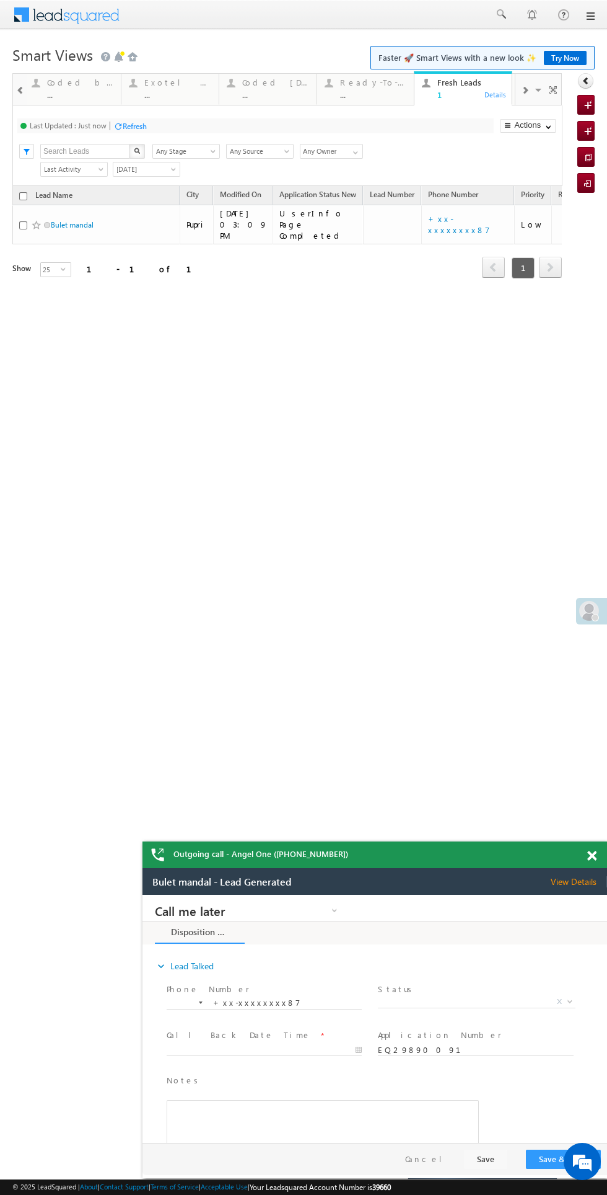
click at [136, 126] on div "Refresh" at bounding box center [135, 125] width 24 height 9
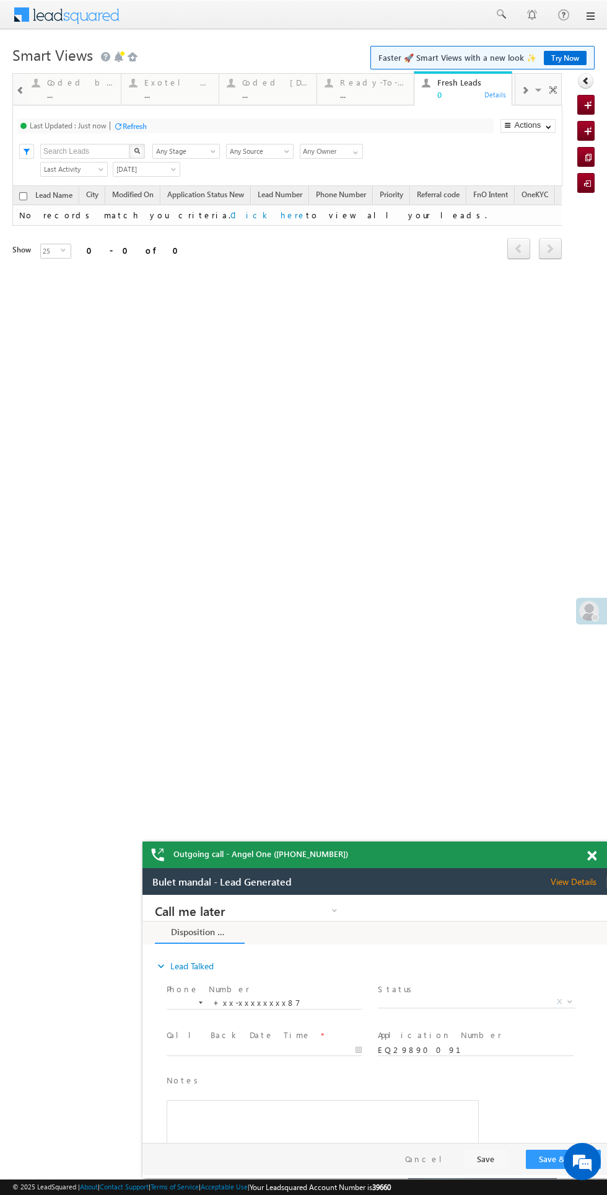
click at [269, 58] on h1 "Smart Views Getting Started Faster 🚀 Smart Views with a new look ✨ Try Now" at bounding box center [303, 54] width 583 height 24
click at [288, 86] on div "Coded [DATE]" at bounding box center [275, 82] width 67 height 10
